Goal: Information Seeking & Learning: Learn about a topic

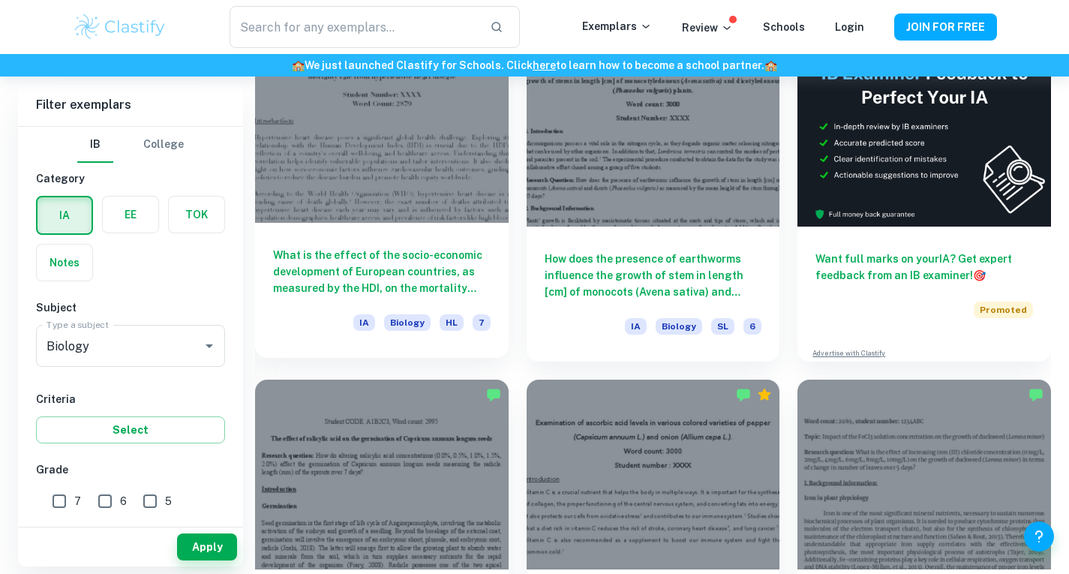
scroll to position [468, 0]
click at [435, 269] on h6 "What is the effect of the socio-economic development of European countries, as …" at bounding box center [381, 271] width 217 height 49
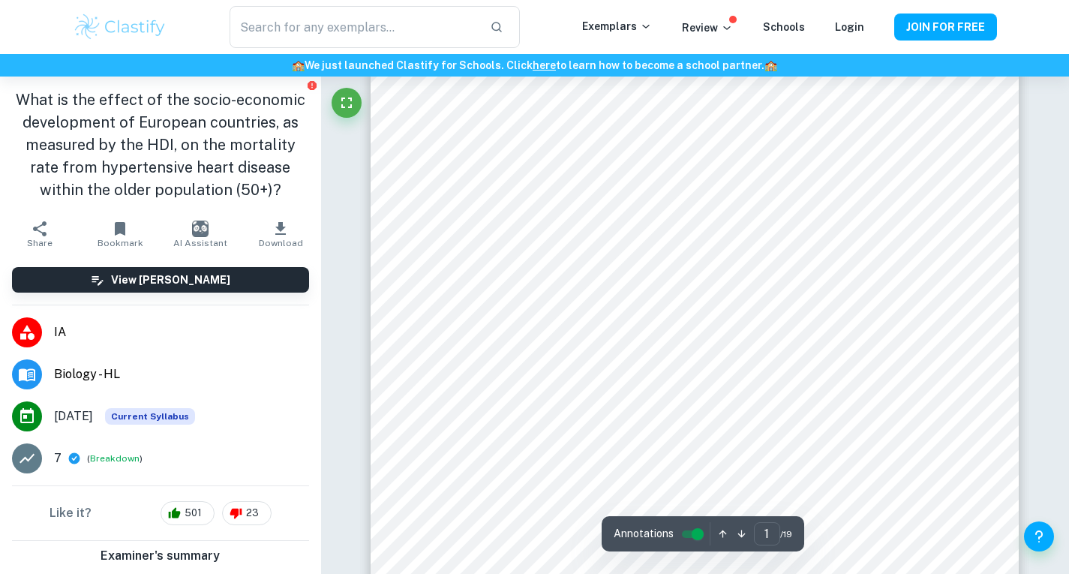
scroll to position [172, 0]
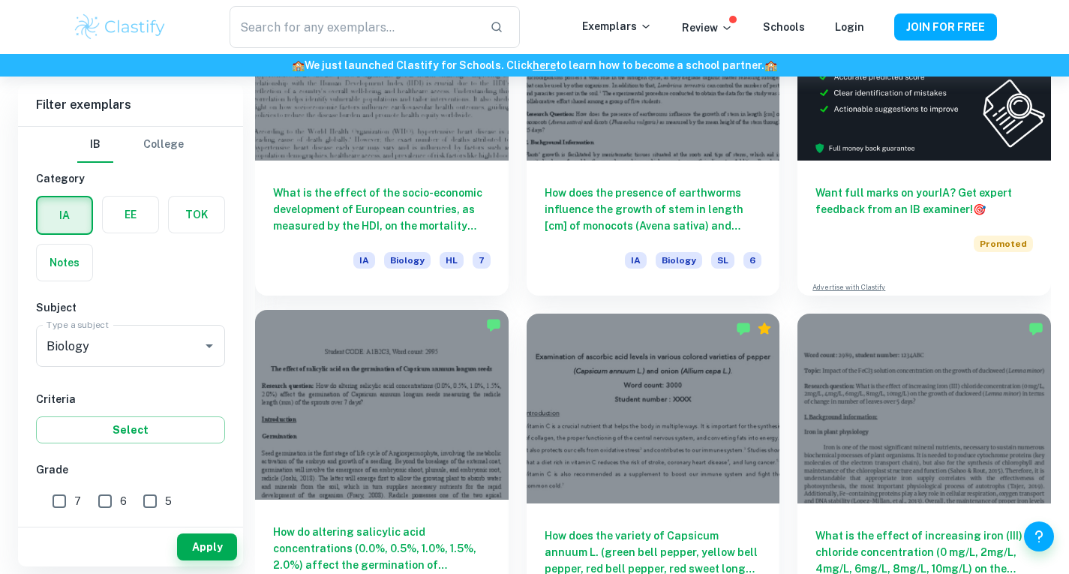
scroll to position [535, 0]
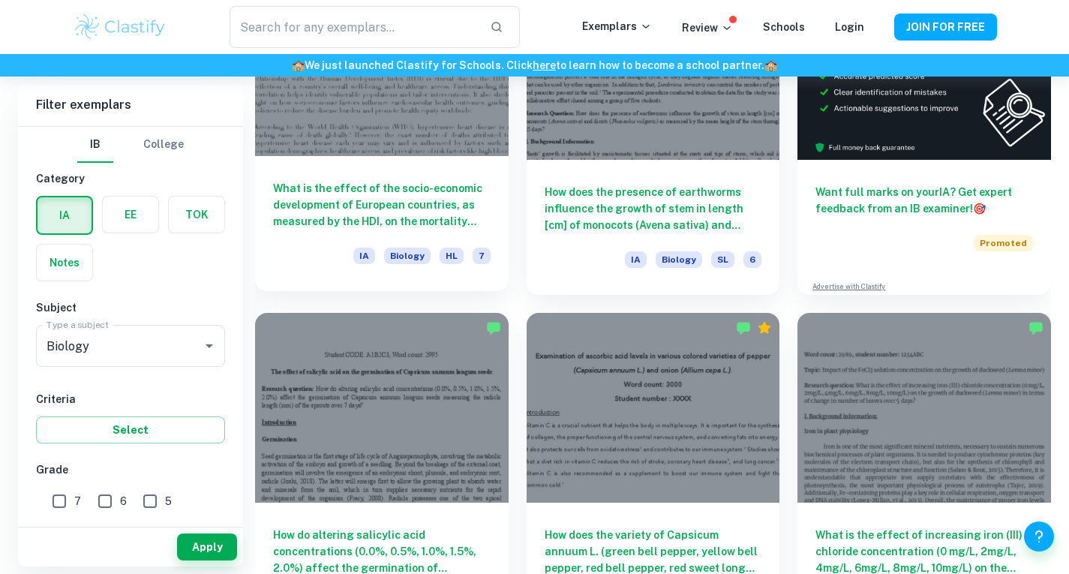
click at [403, 187] on h6 "What is the effect of the socio-economic development of European countries, as …" at bounding box center [381, 204] width 217 height 49
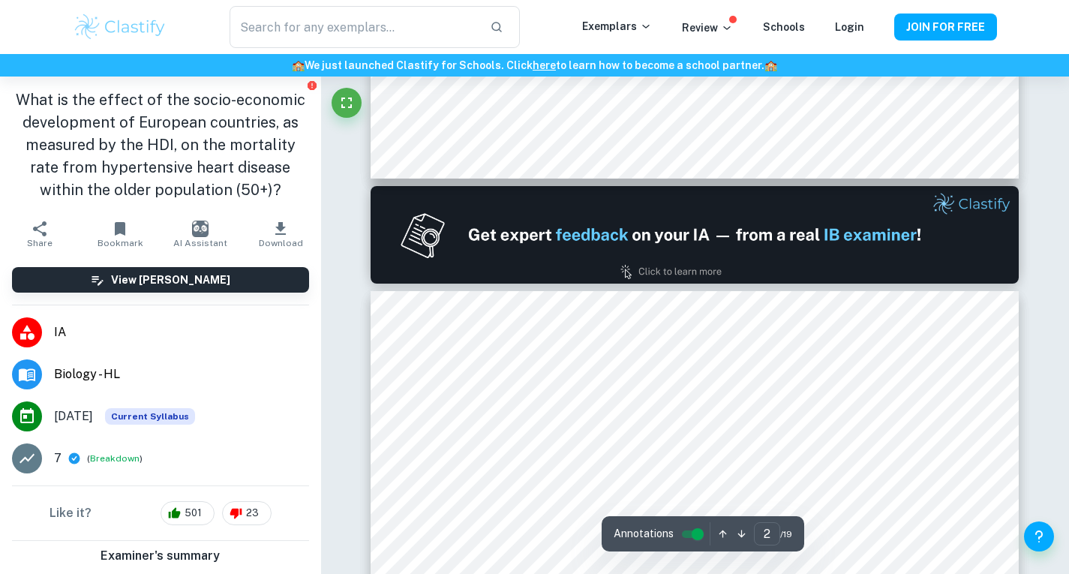
type input "1"
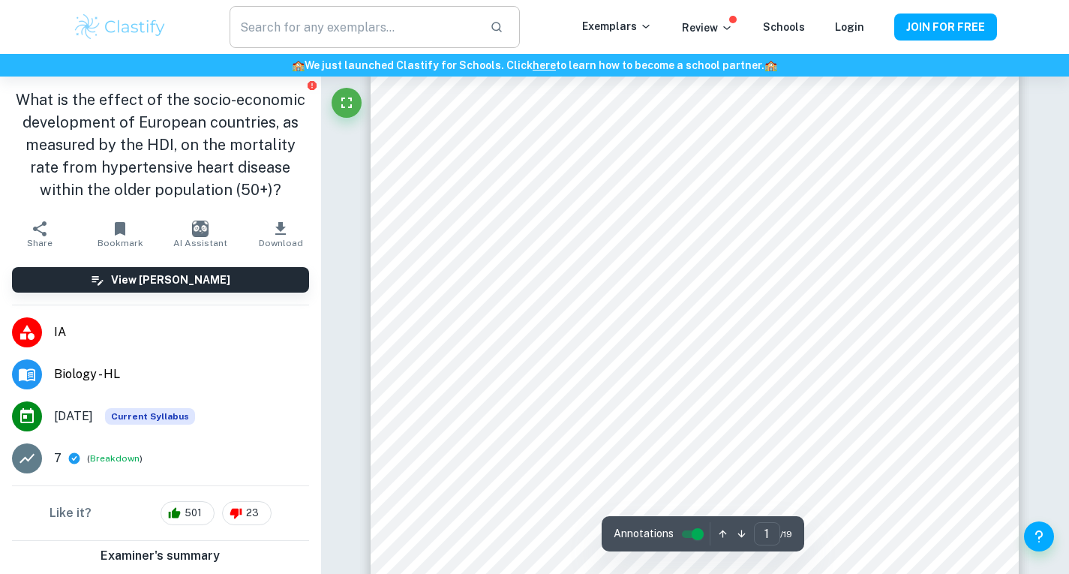
scroll to position [171, 0]
